Goal: Information Seeking & Learning: Learn about a topic

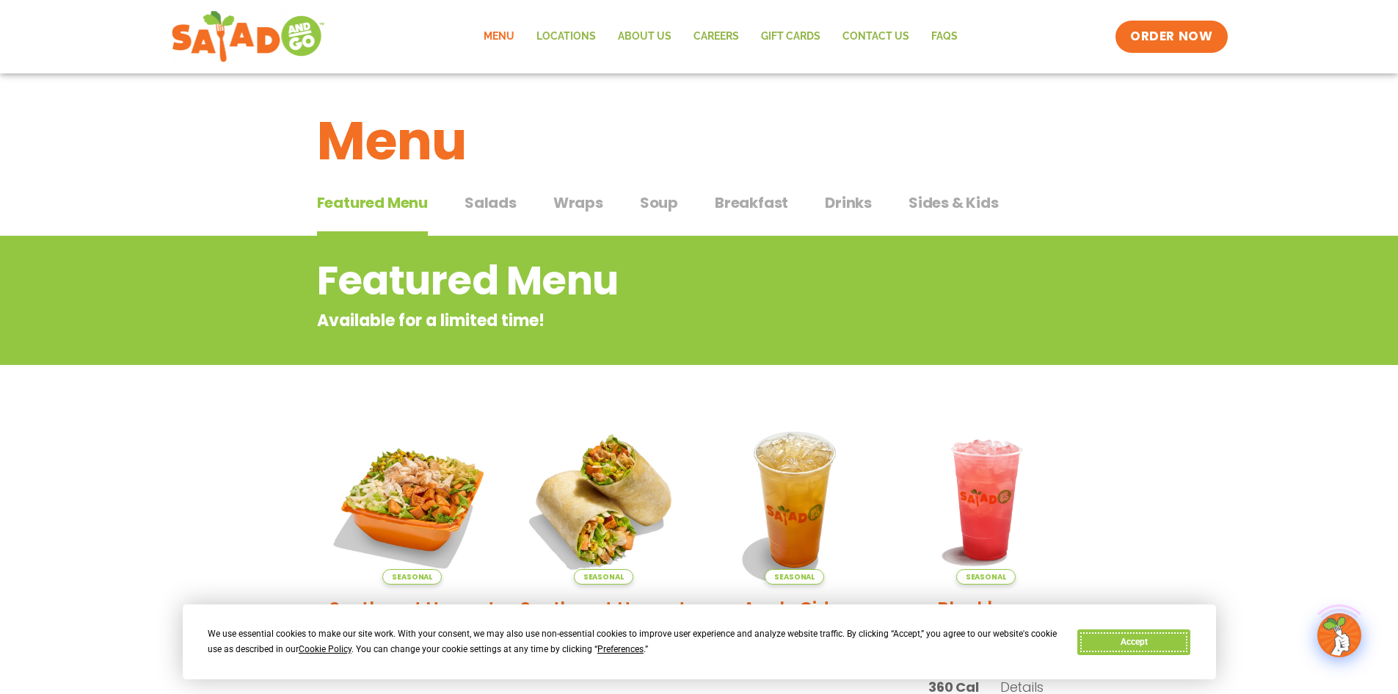
click at [1152, 648] on button "Accept" at bounding box center [1134, 642] width 113 height 26
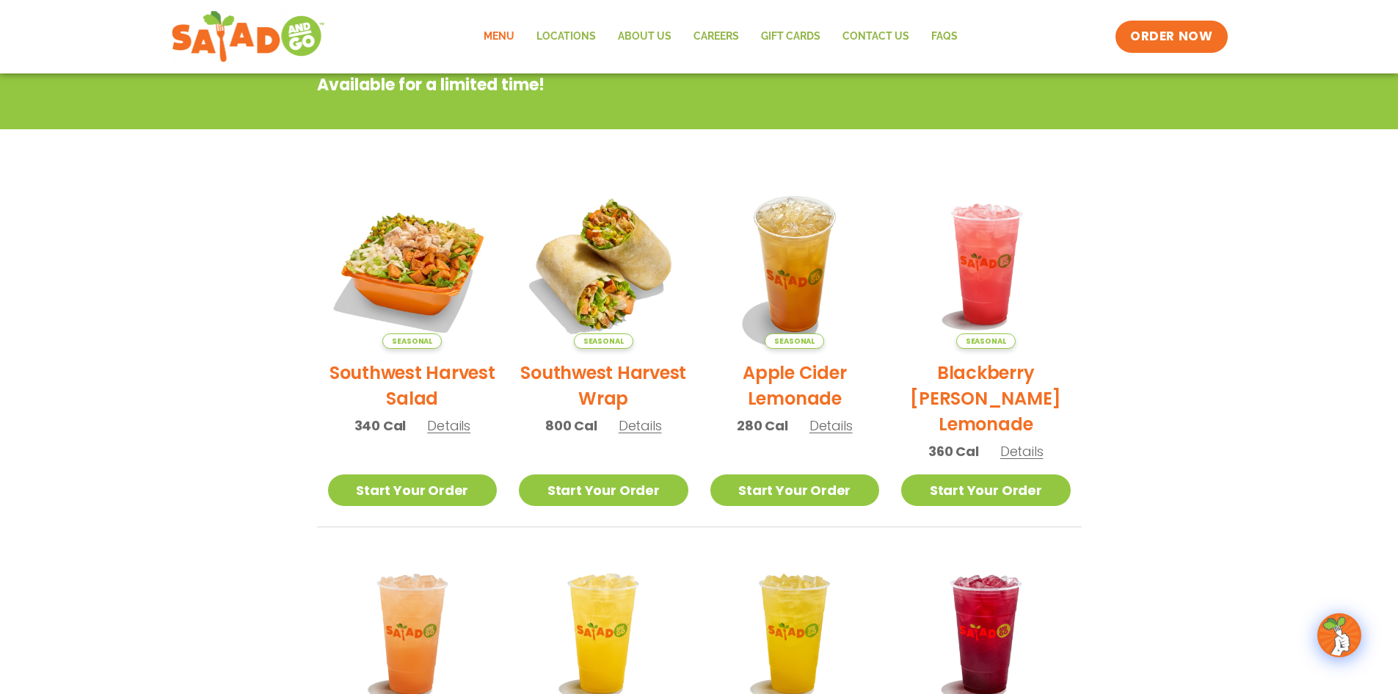
scroll to position [294, 0]
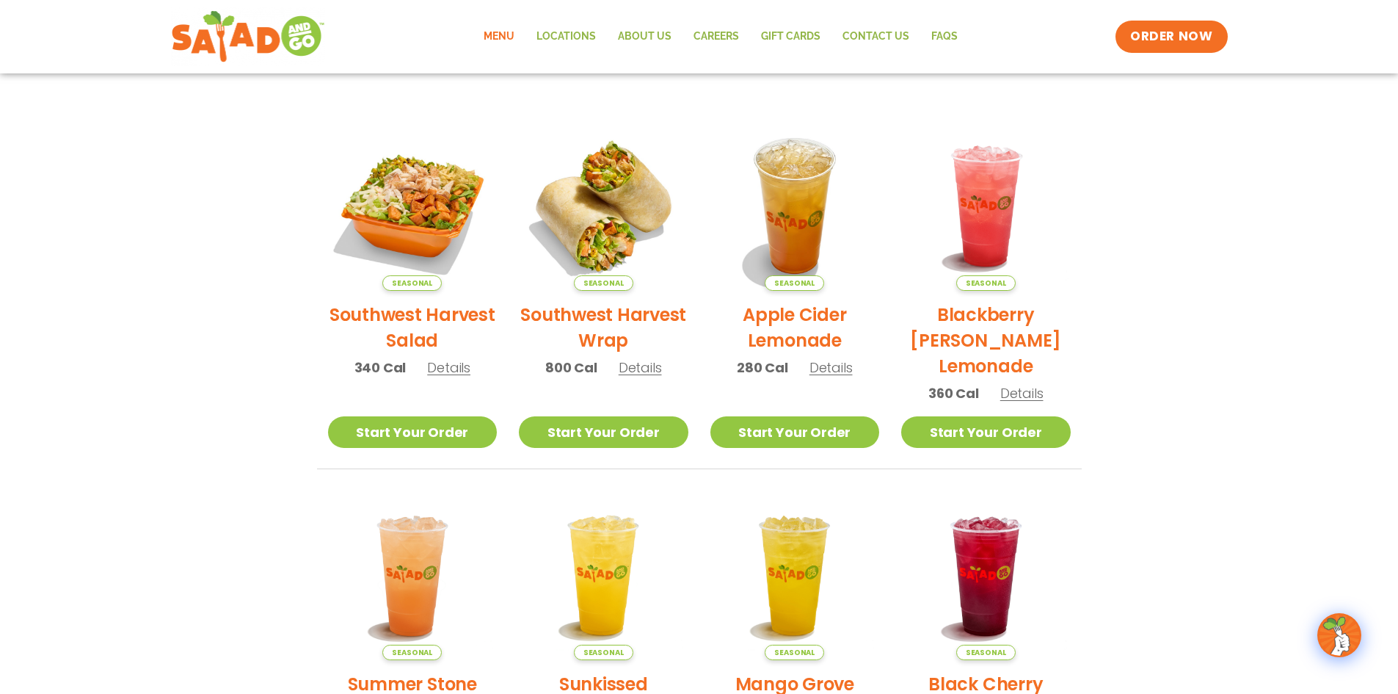
click at [460, 372] on span "Details" at bounding box center [448, 367] width 43 height 18
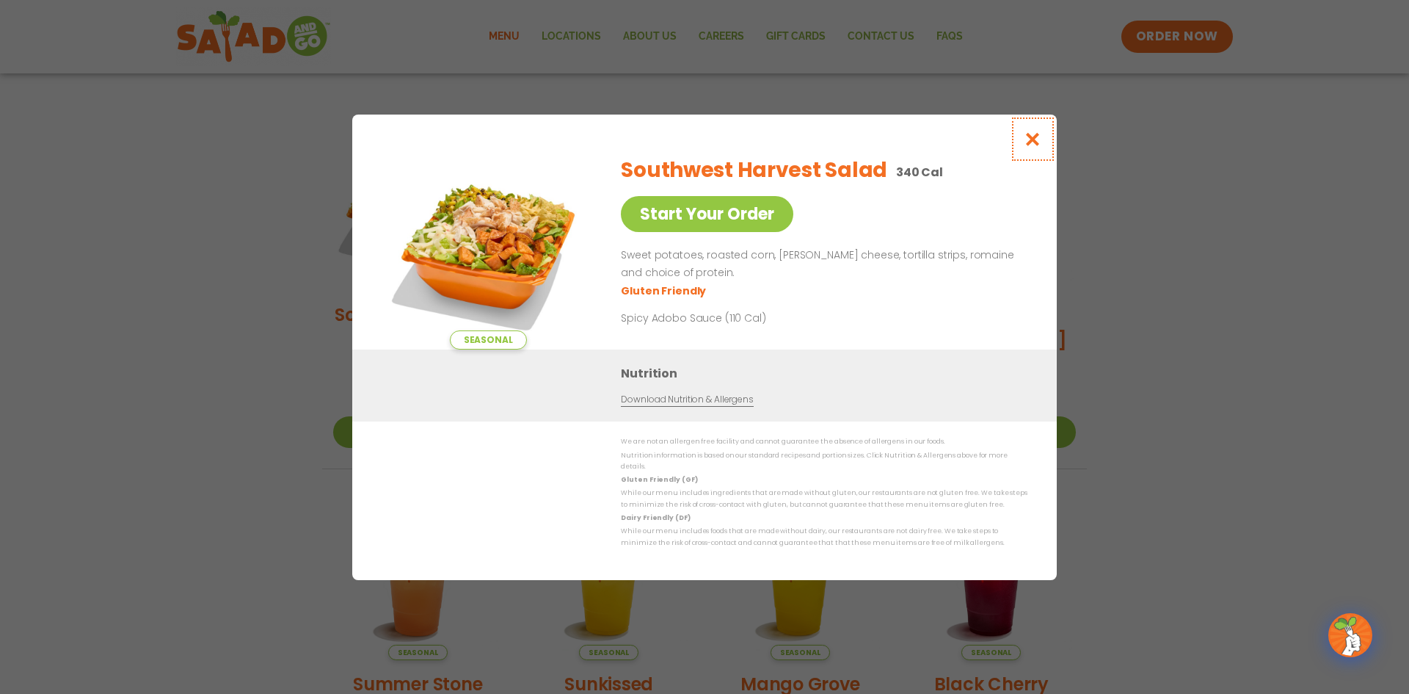
click at [1028, 145] on icon "Close modal" at bounding box center [1033, 138] width 18 height 15
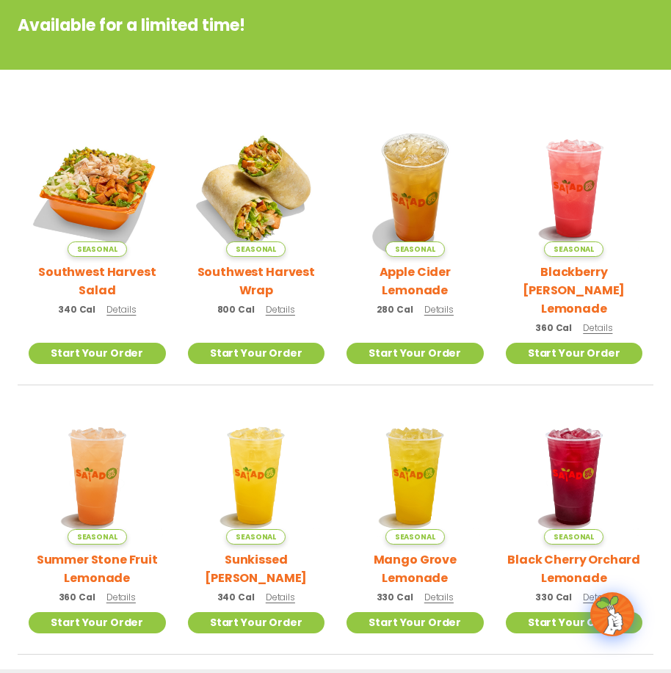
scroll to position [0, 0]
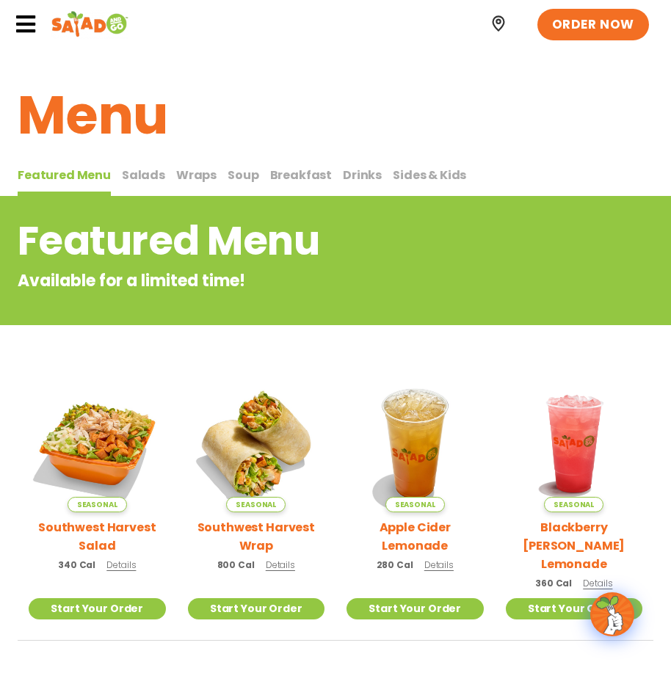
click at [137, 184] on button "Salads Salads" at bounding box center [143, 181] width 43 height 31
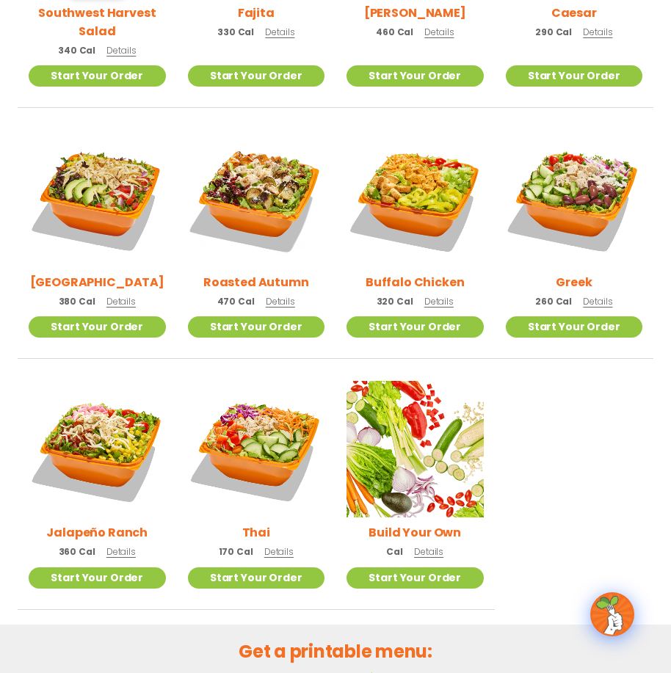
scroll to position [73, 0]
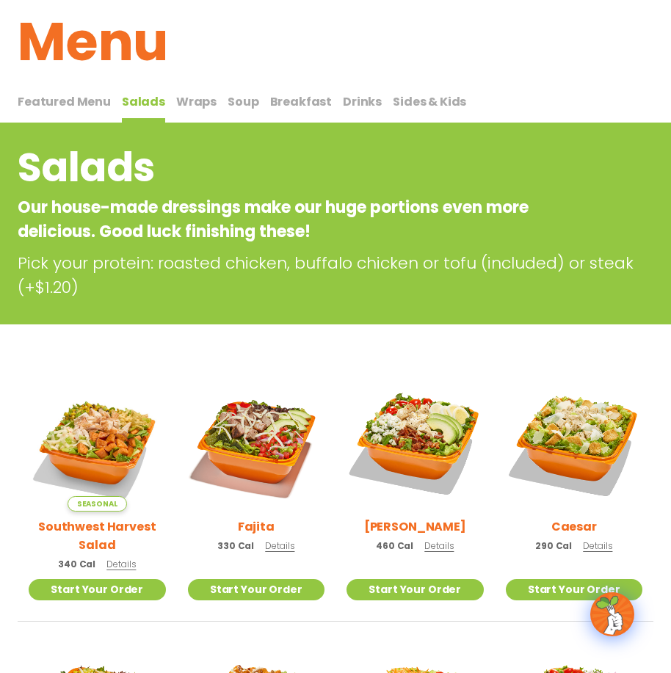
click at [200, 104] on span "Wraps" at bounding box center [196, 101] width 40 height 17
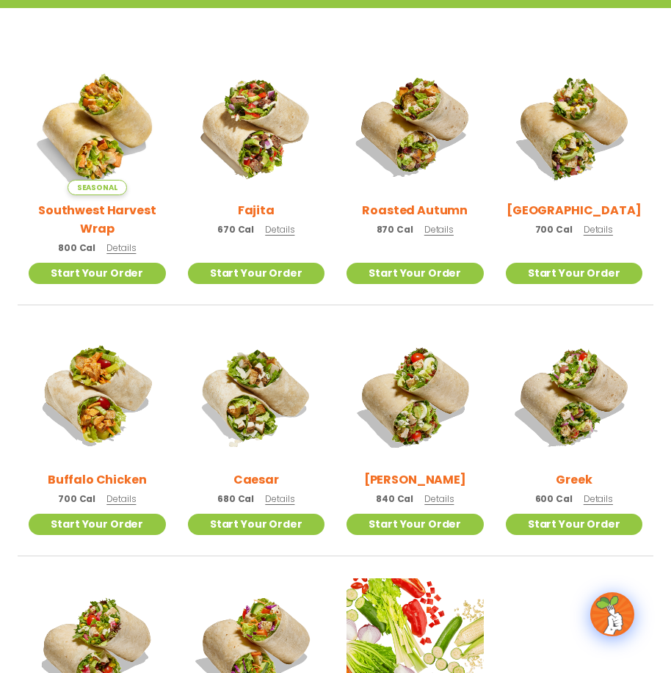
scroll to position [367, 0]
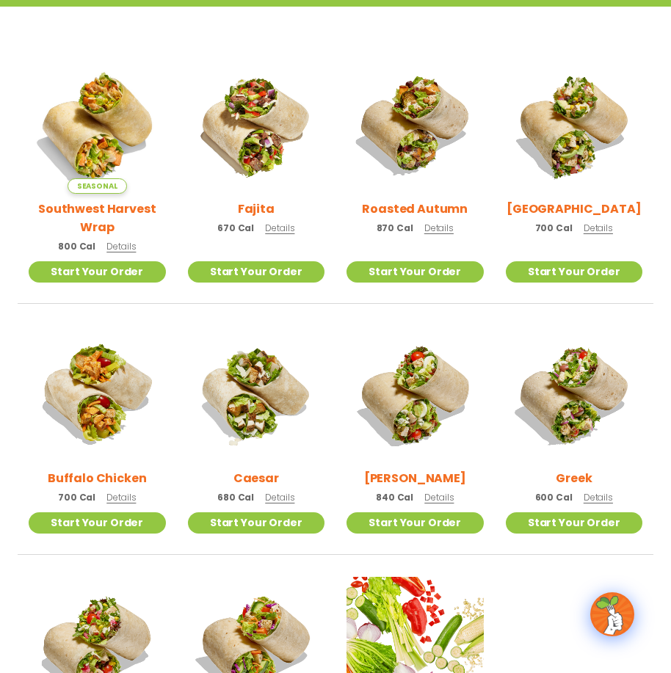
click at [276, 498] on span "Details" at bounding box center [279, 497] width 29 height 12
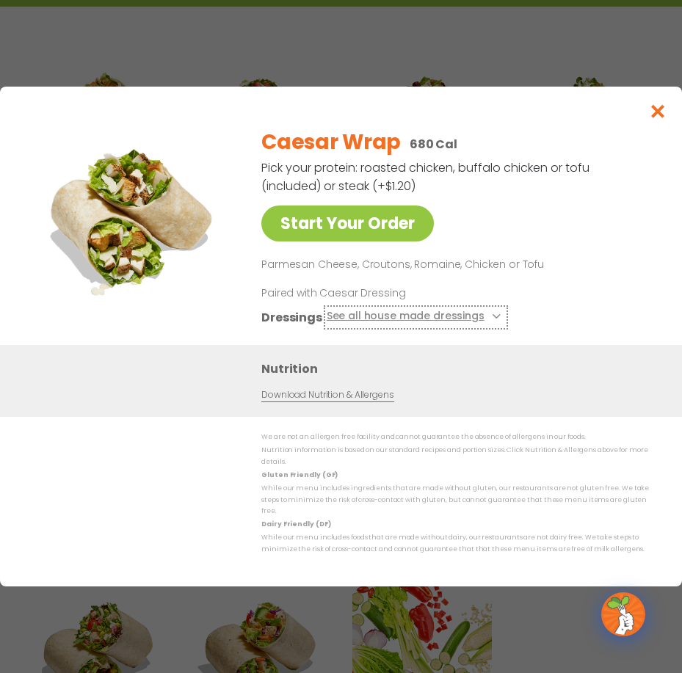
click at [492, 319] on icon at bounding box center [495, 316] width 6 height 6
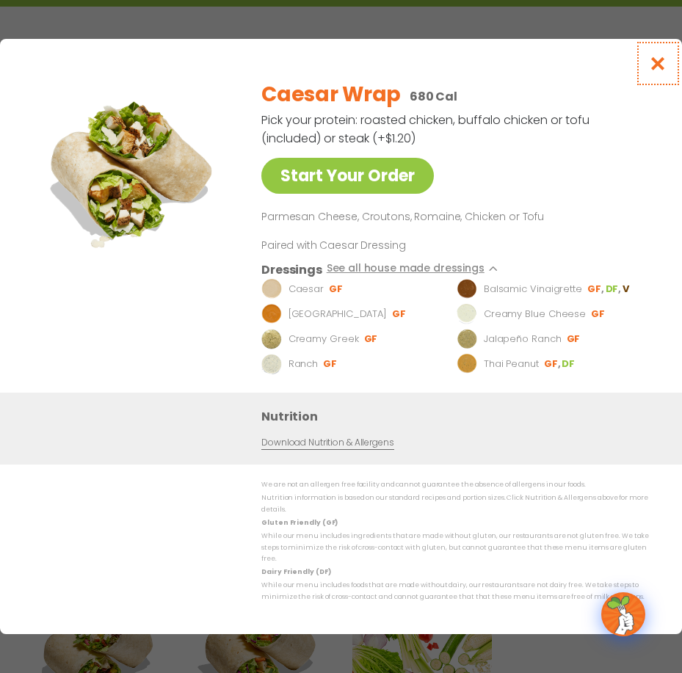
click at [661, 71] on icon "Close modal" at bounding box center [658, 63] width 18 height 15
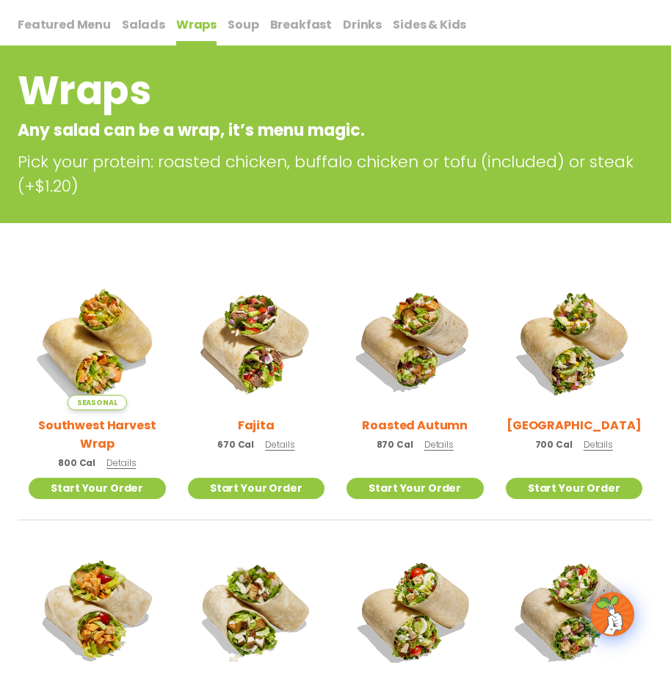
scroll to position [147, 0]
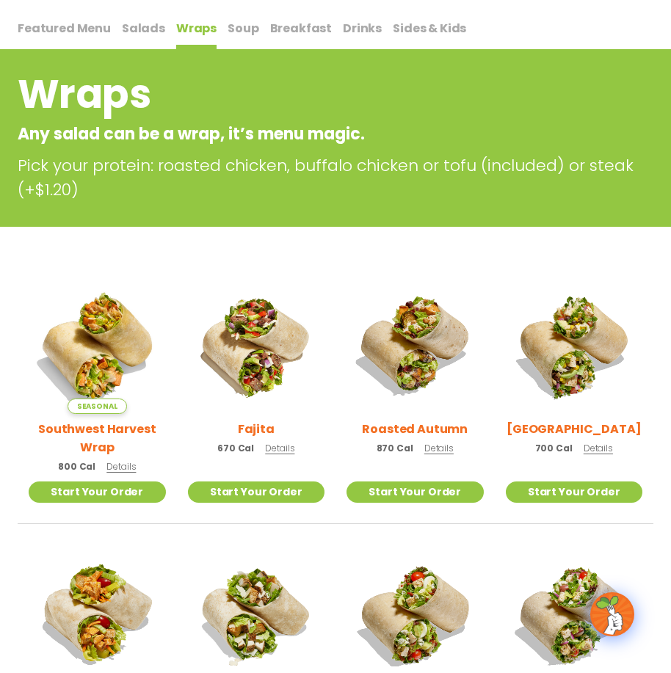
click at [235, 31] on span "Soup" at bounding box center [243, 28] width 31 height 17
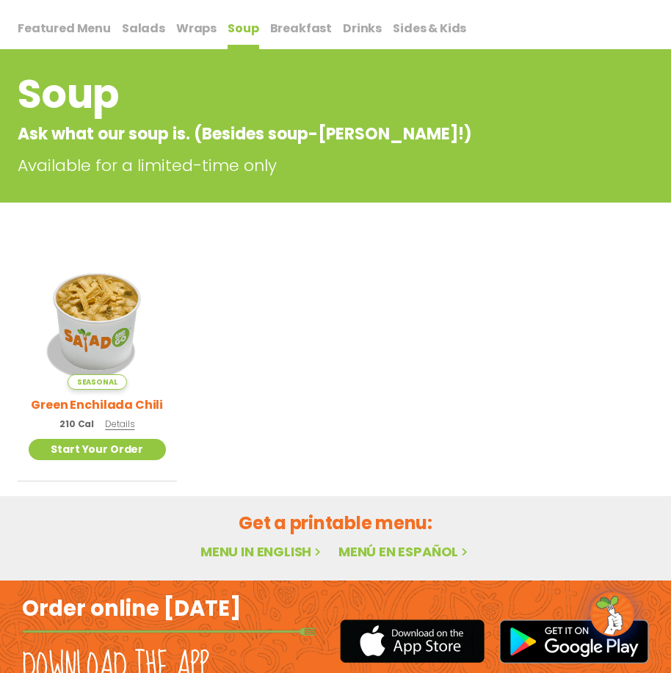
click at [295, 33] on span "Breakfast" at bounding box center [301, 28] width 62 height 17
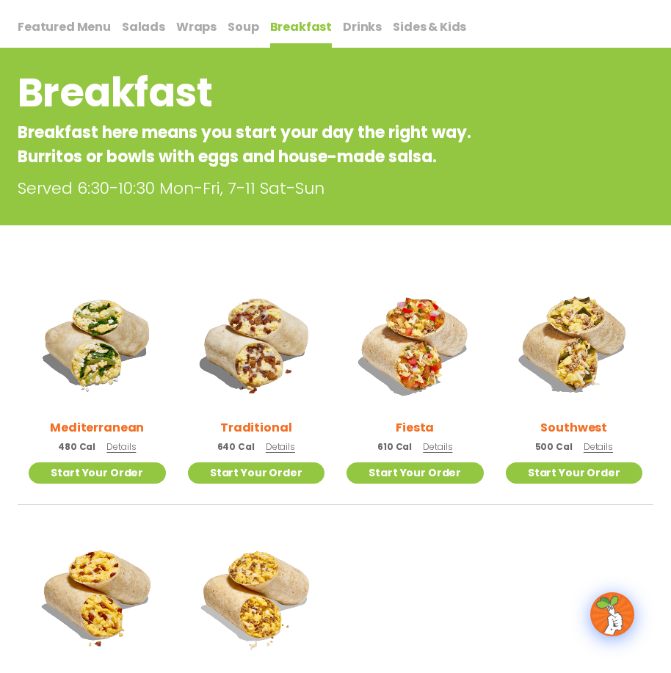
scroll to position [147, 0]
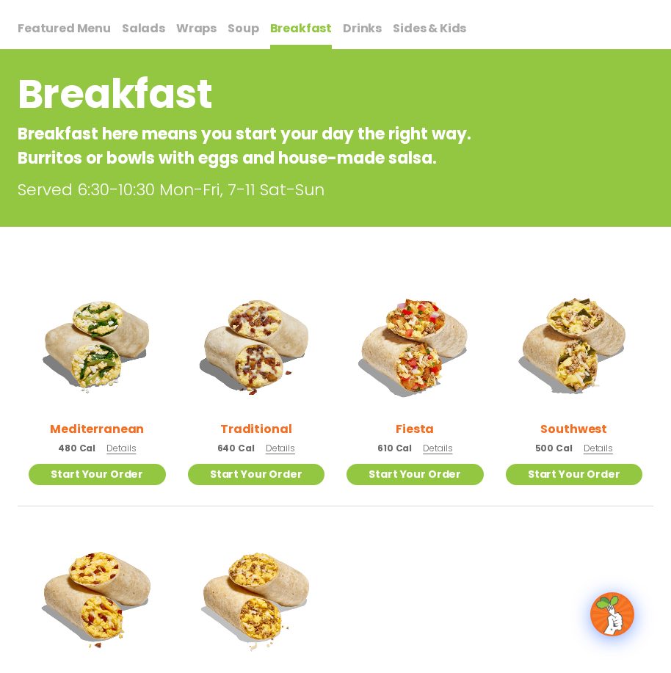
click at [355, 34] on span "Drinks" at bounding box center [362, 28] width 39 height 17
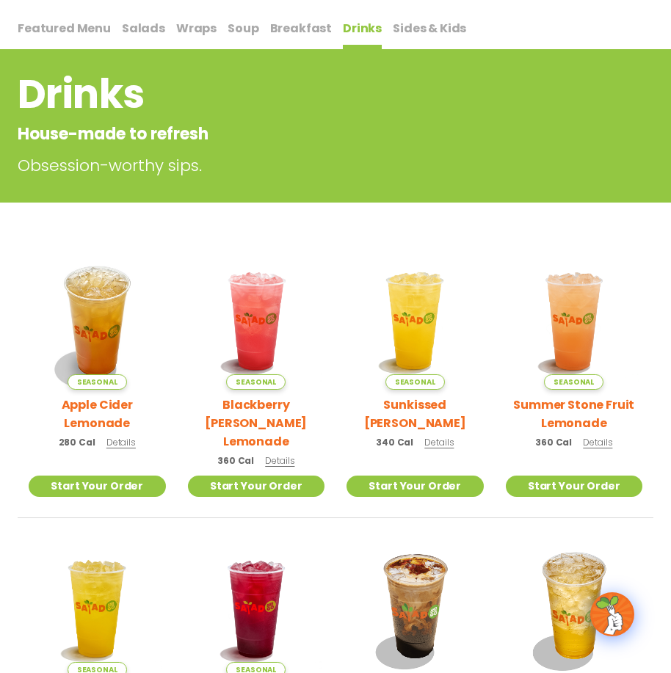
click at [295, 29] on span "Breakfast" at bounding box center [301, 28] width 62 height 17
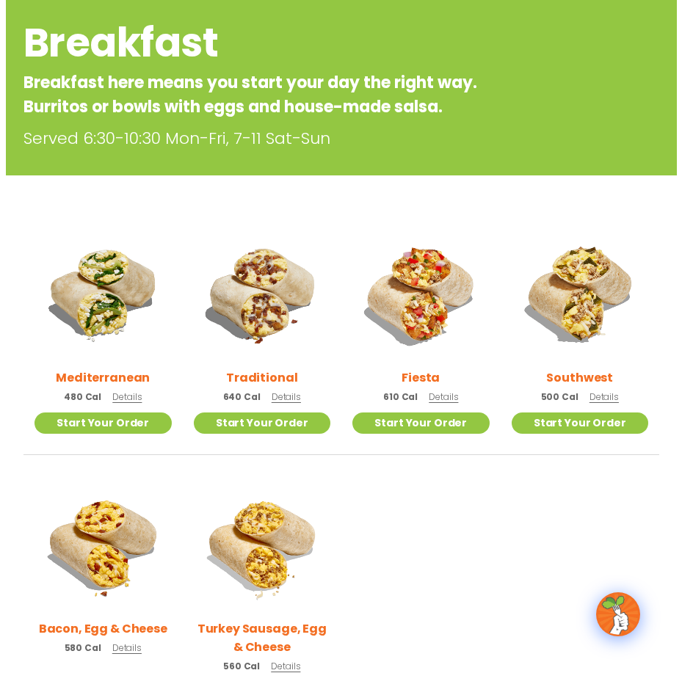
scroll to position [294, 0]
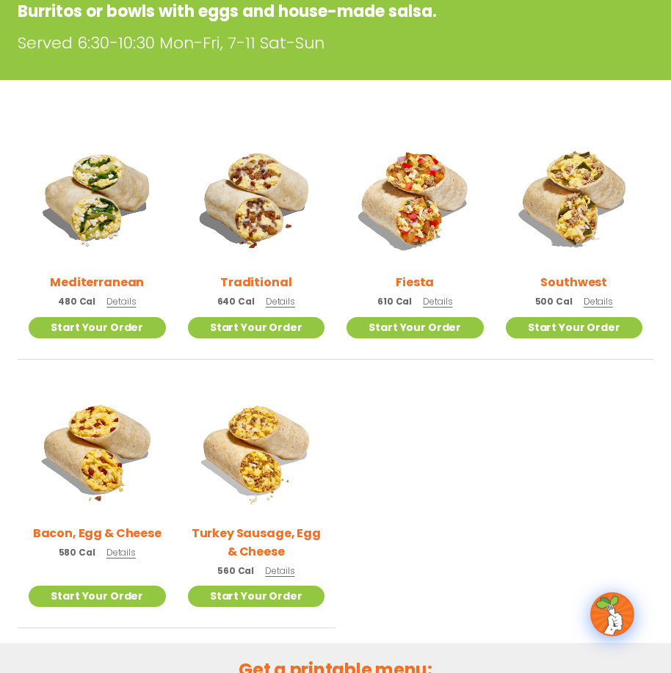
click at [111, 300] on span "Details" at bounding box center [120, 301] width 29 height 12
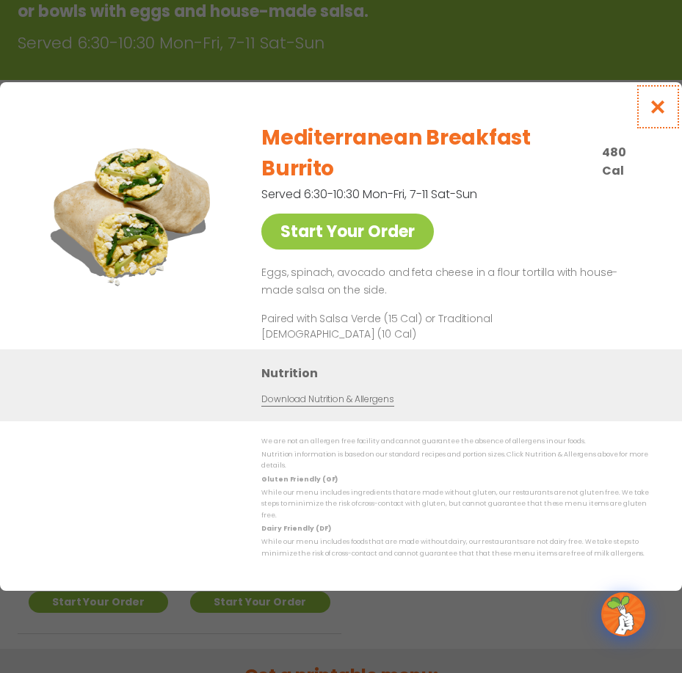
click at [661, 115] on icon "Close modal" at bounding box center [658, 106] width 18 height 15
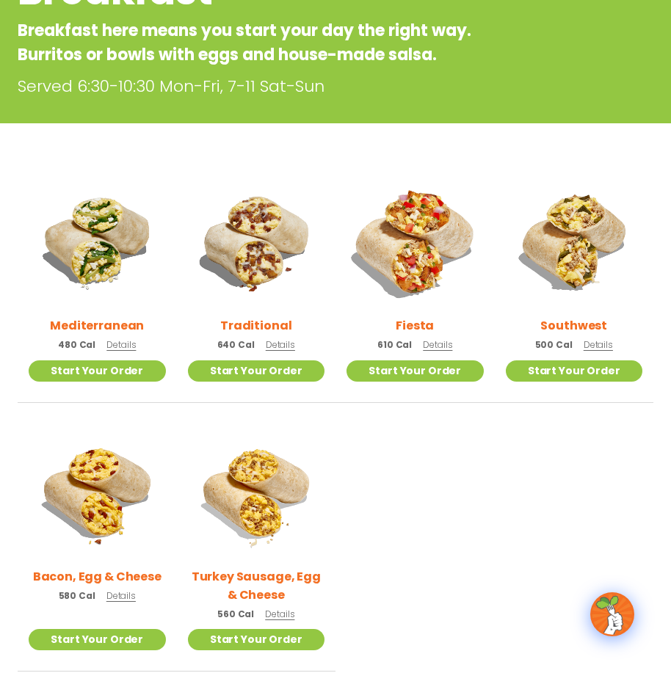
scroll to position [249, 0]
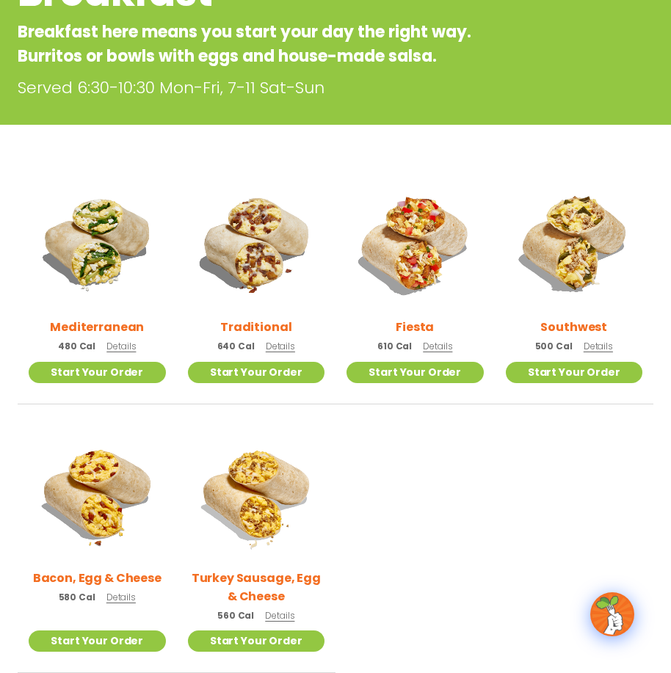
click at [281, 614] on span "Details" at bounding box center [279, 615] width 29 height 12
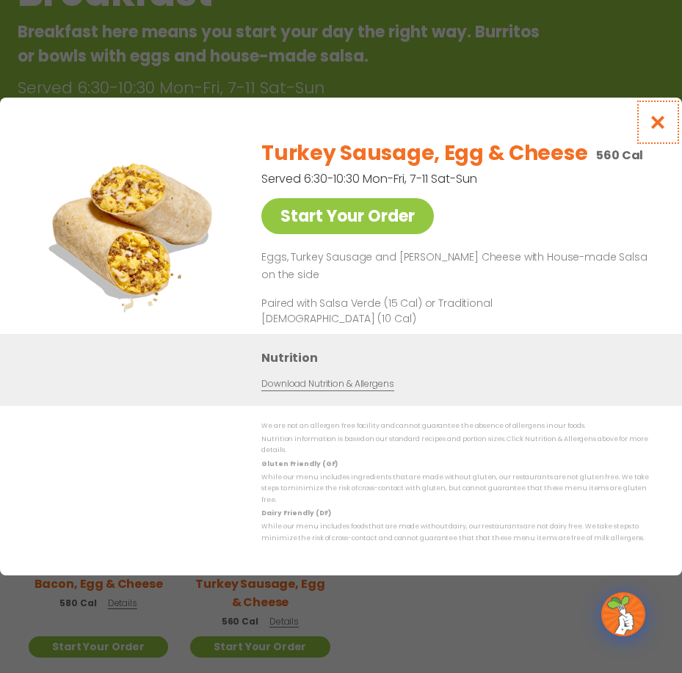
click at [659, 130] on icon "Close modal" at bounding box center [658, 122] width 18 height 15
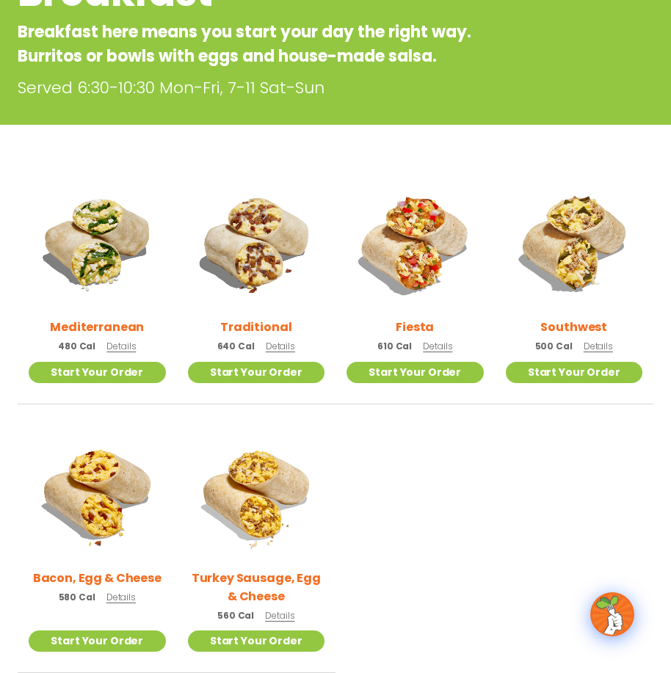
click at [286, 617] on span "Details" at bounding box center [279, 615] width 29 height 12
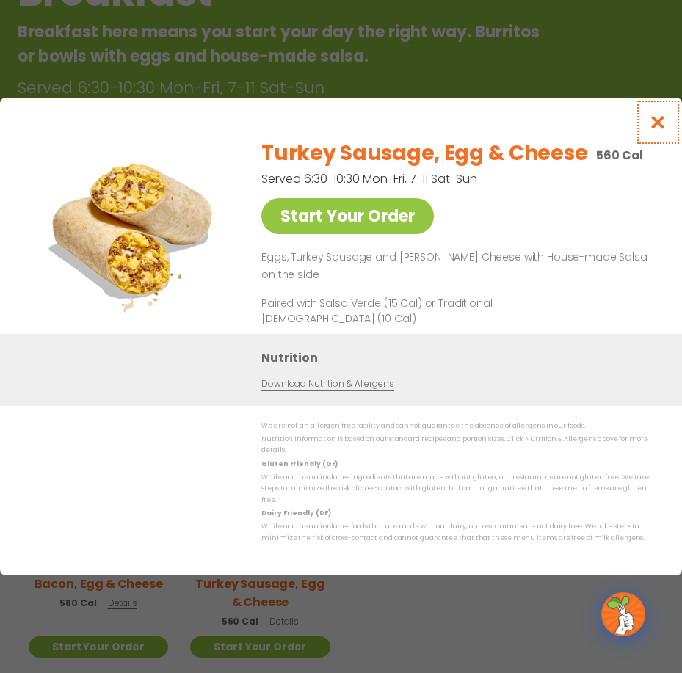
click at [663, 130] on icon "Close modal" at bounding box center [658, 122] width 18 height 15
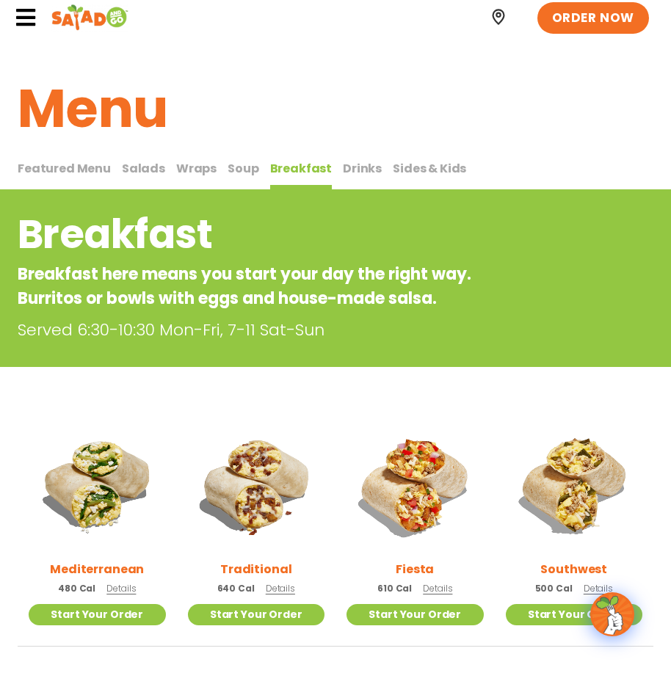
scroll to position [0, 0]
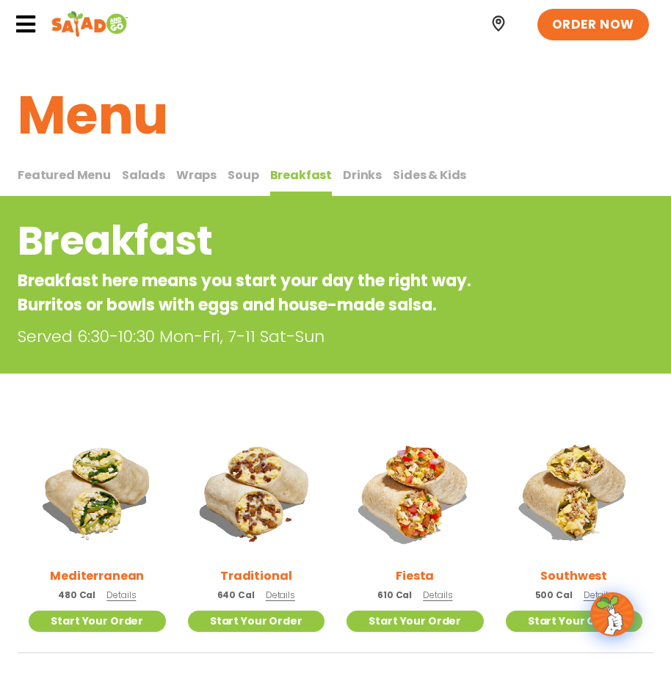
click at [364, 174] on span "Drinks" at bounding box center [362, 175] width 39 height 17
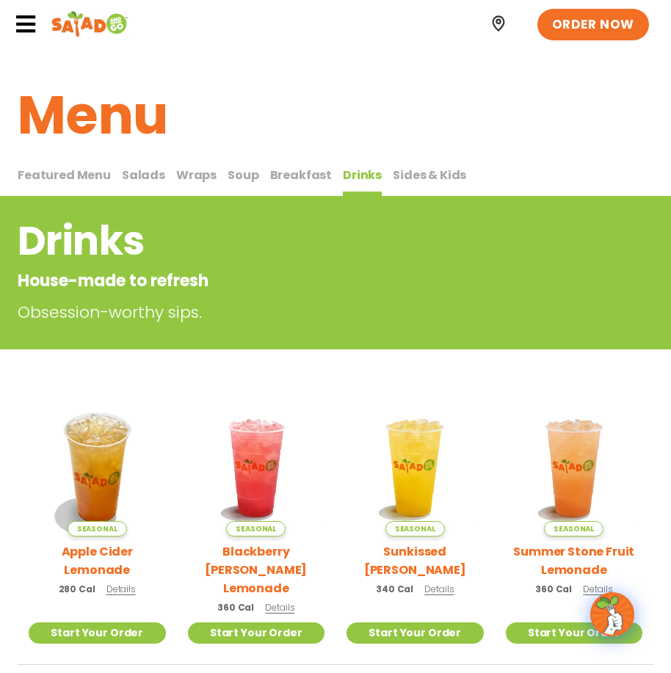
click at [415, 177] on span "Sides & Kids" at bounding box center [429, 175] width 73 height 17
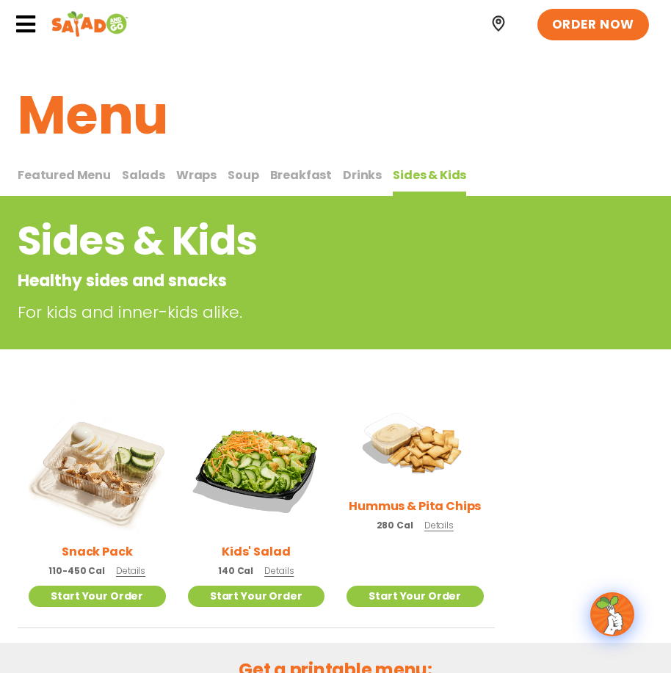
click at [84, 179] on span "Featured Menu" at bounding box center [64, 175] width 93 height 17
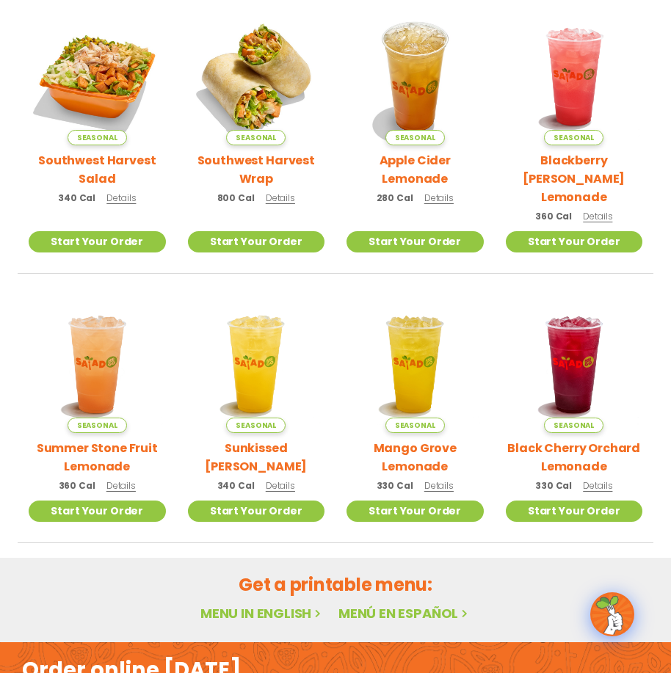
scroll to position [534, 0]
